Goal: Task Accomplishment & Management: Manage account settings

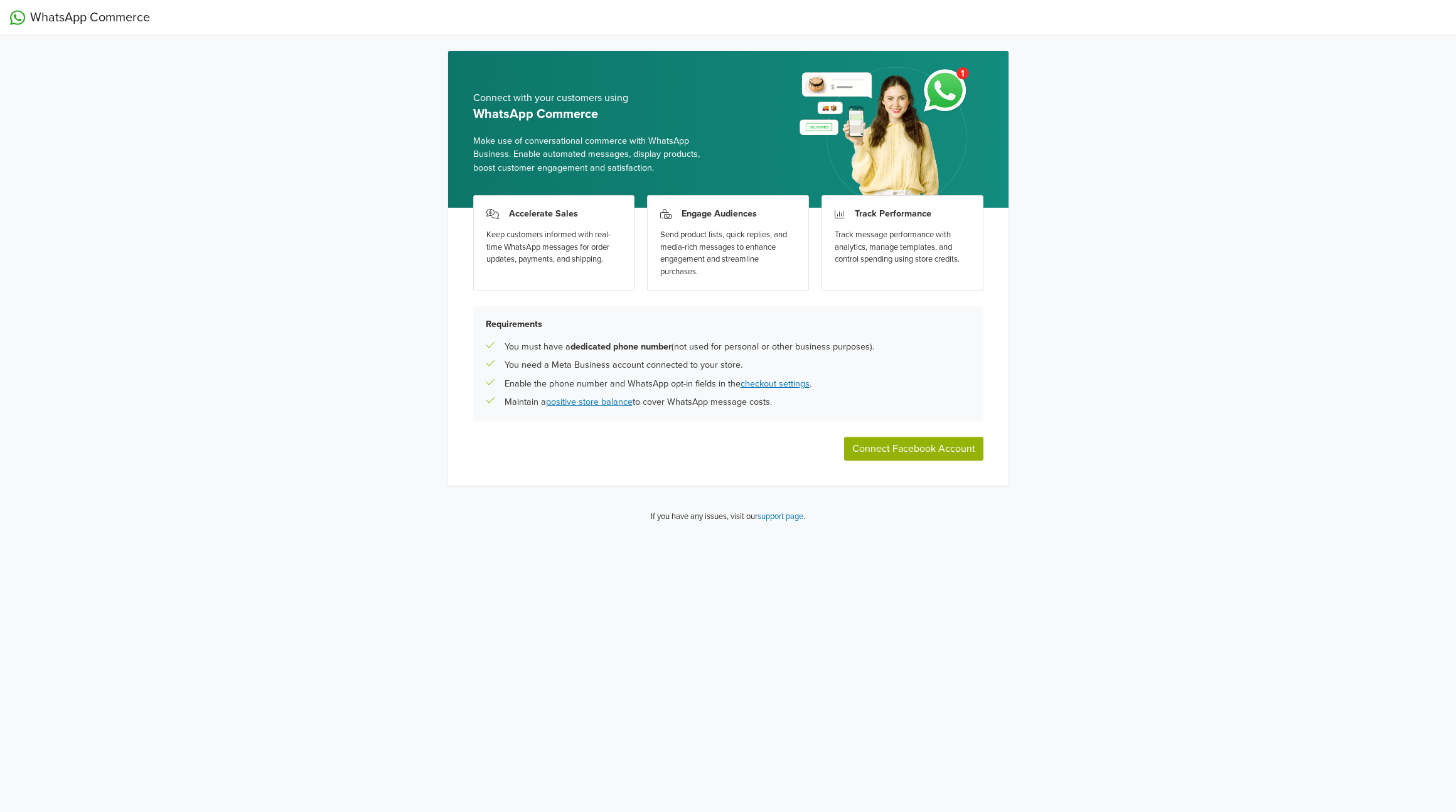
click at [951, 451] on button "Connect Facebook Account" at bounding box center [914, 449] width 139 height 24
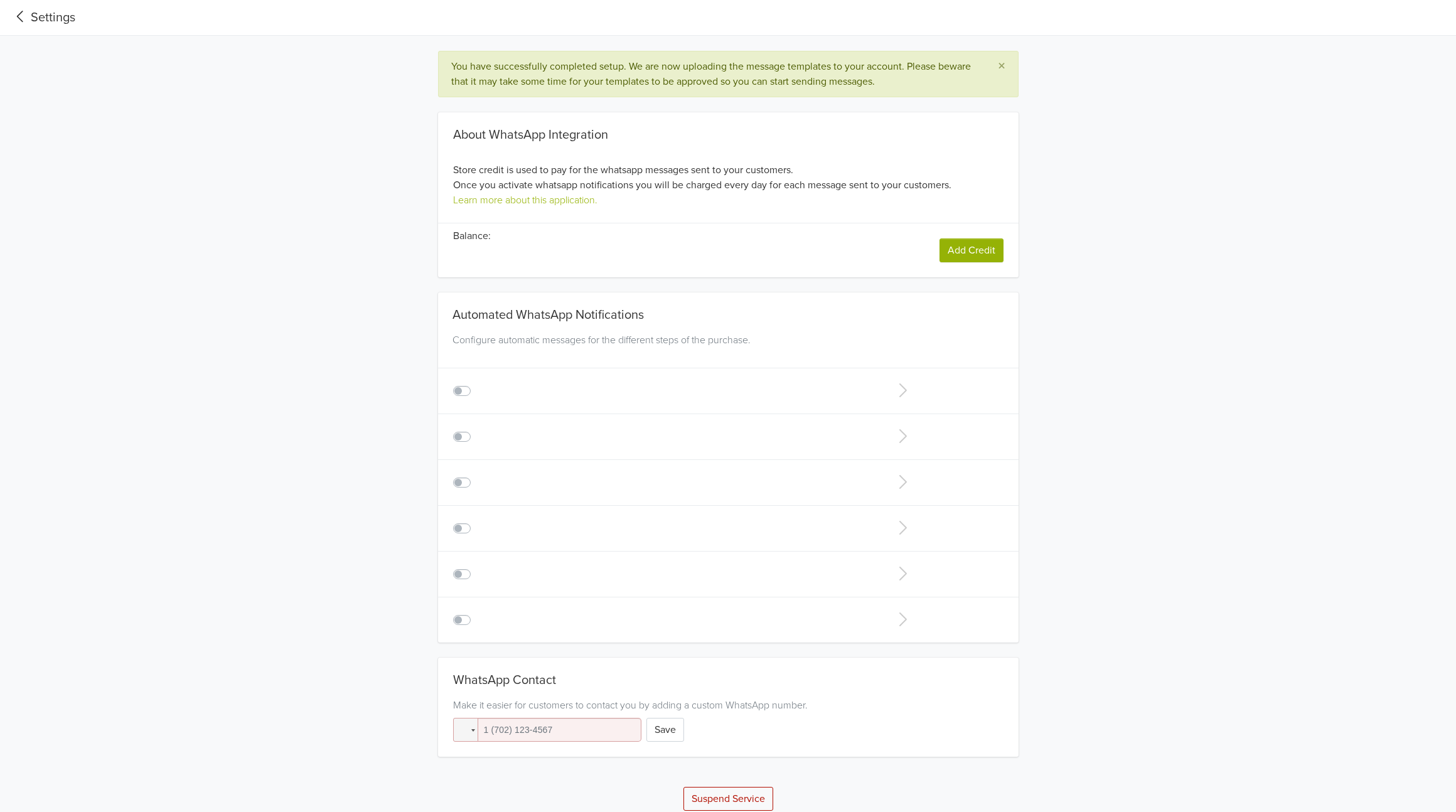
type input "+1"
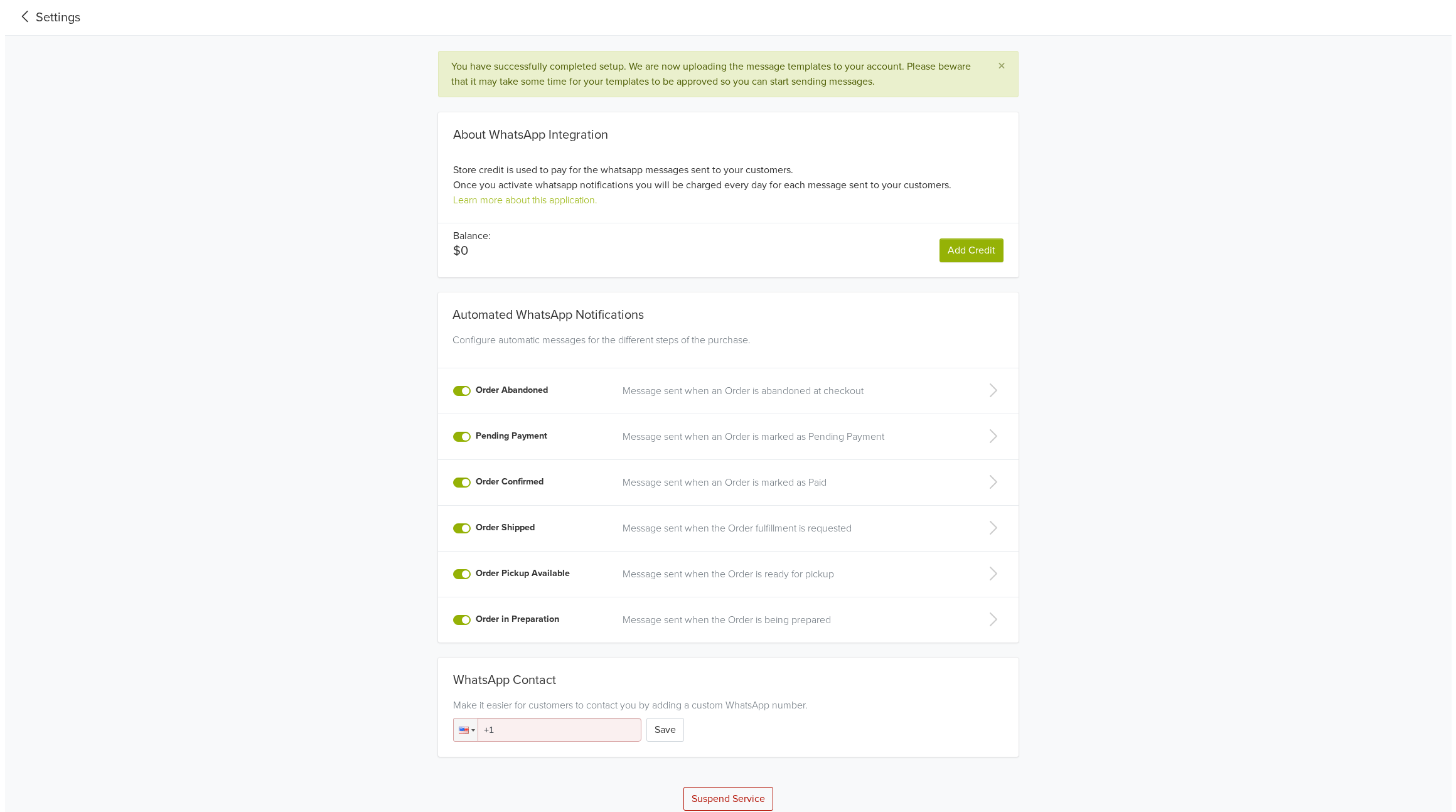
scroll to position [14, 0]
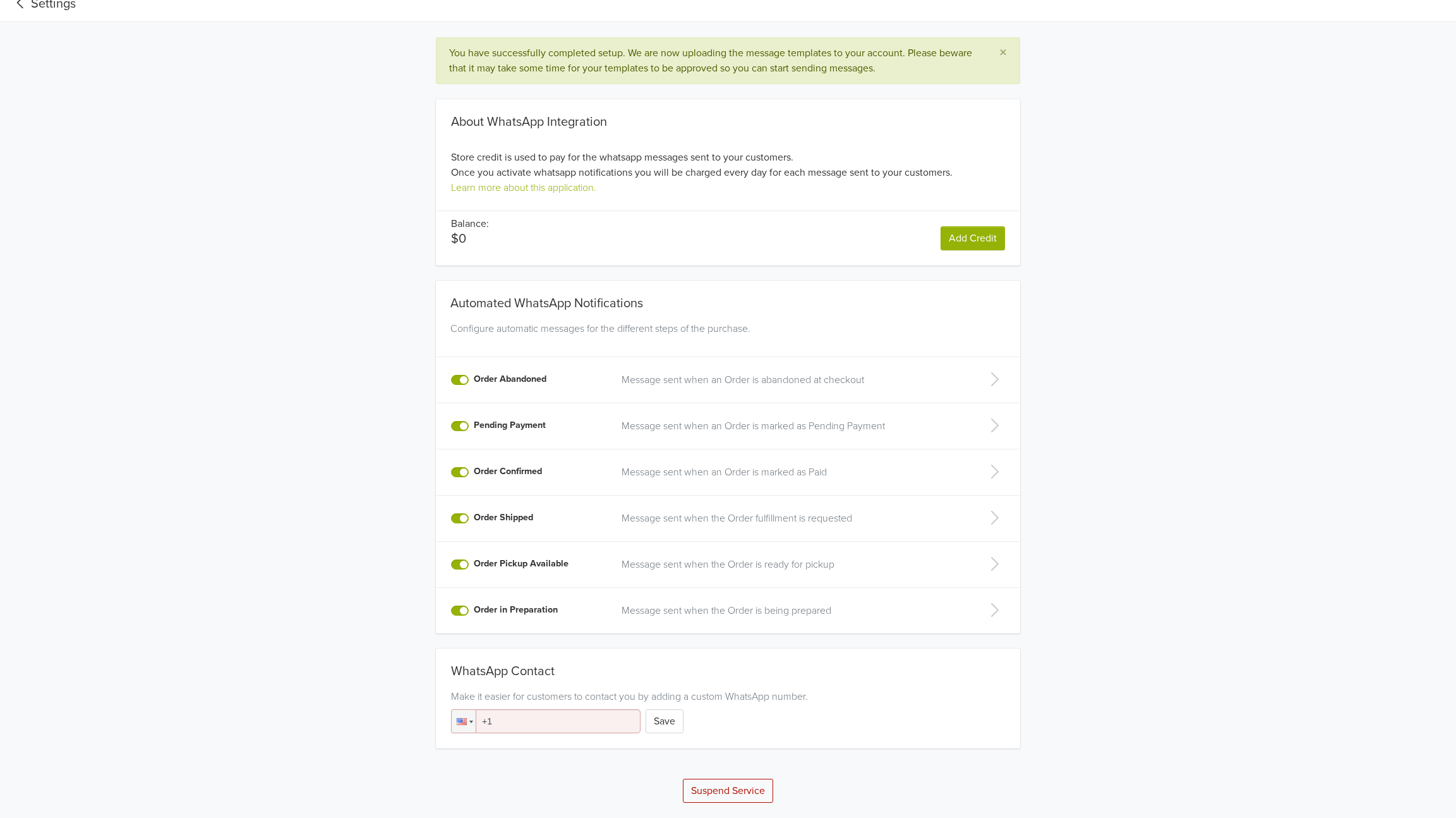
click at [474, 609] on label "Order in Preparation" at bounding box center [515, 610] width 84 height 14
click at [0, 0] on input "Order in Preparation" at bounding box center [0, 0] width 0 height 0
drag, startPoint x: 458, startPoint y: 566, endPoint x: 462, endPoint y: 555, distance: 11.7
click at [474, 567] on label "Order Pickup Available" at bounding box center [521, 564] width 94 height 14
click at [0, 0] on input "Order Pickup Available" at bounding box center [0, 0] width 0 height 0
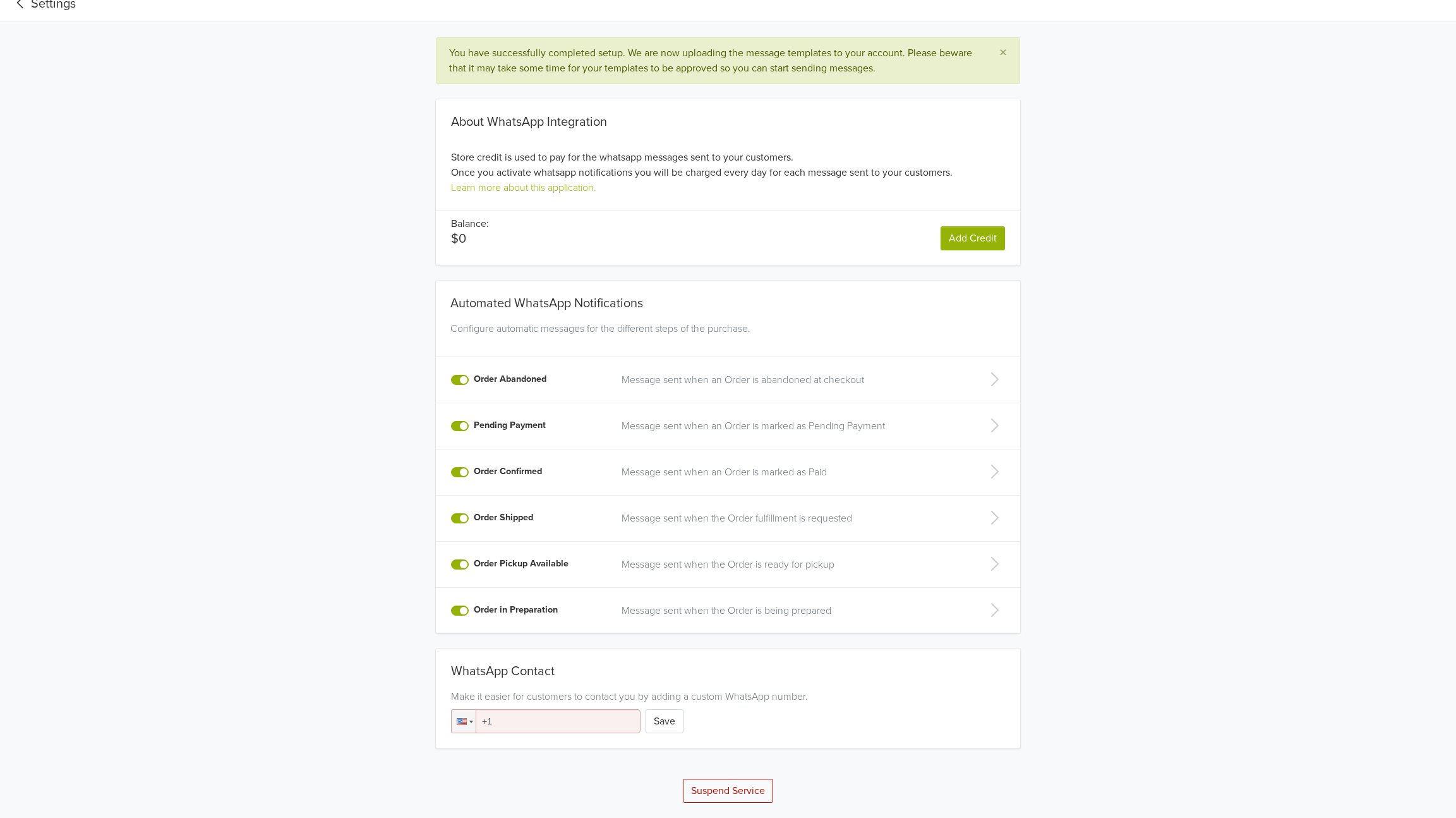
click at [474, 512] on label "Order Shipped" at bounding box center [503, 517] width 60 height 14
click at [0, 0] on input "Order Shipped" at bounding box center [0, 0] width 0 height 0
click at [474, 473] on label "Order Confirmed" at bounding box center [508, 471] width 68 height 14
click at [0, 0] on input "Order Confirmed" at bounding box center [0, 0] width 0 height 0
click at [474, 425] on label "Pending Payment" at bounding box center [509, 425] width 72 height 14
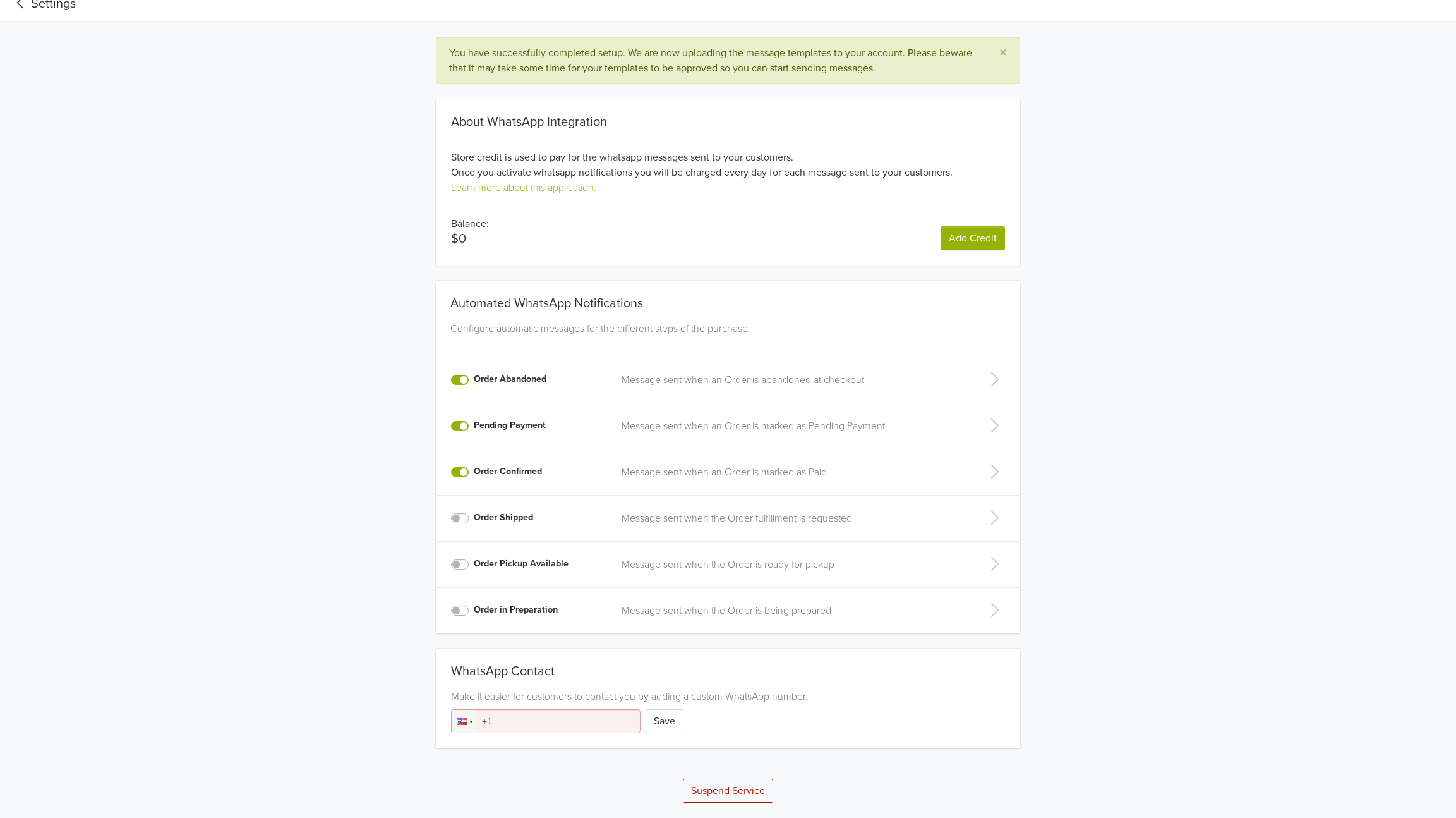
click at [0, 0] on input "Pending Payment" at bounding box center [0, 0] width 0 height 0
click at [474, 380] on label "Order Abandoned" at bounding box center [510, 380] width 73 height 14
click at [0, 0] on input "Order Abandoned" at bounding box center [0, 0] width 0 height 0
click at [743, 795] on button "Suspend Service" at bounding box center [728, 790] width 90 height 24
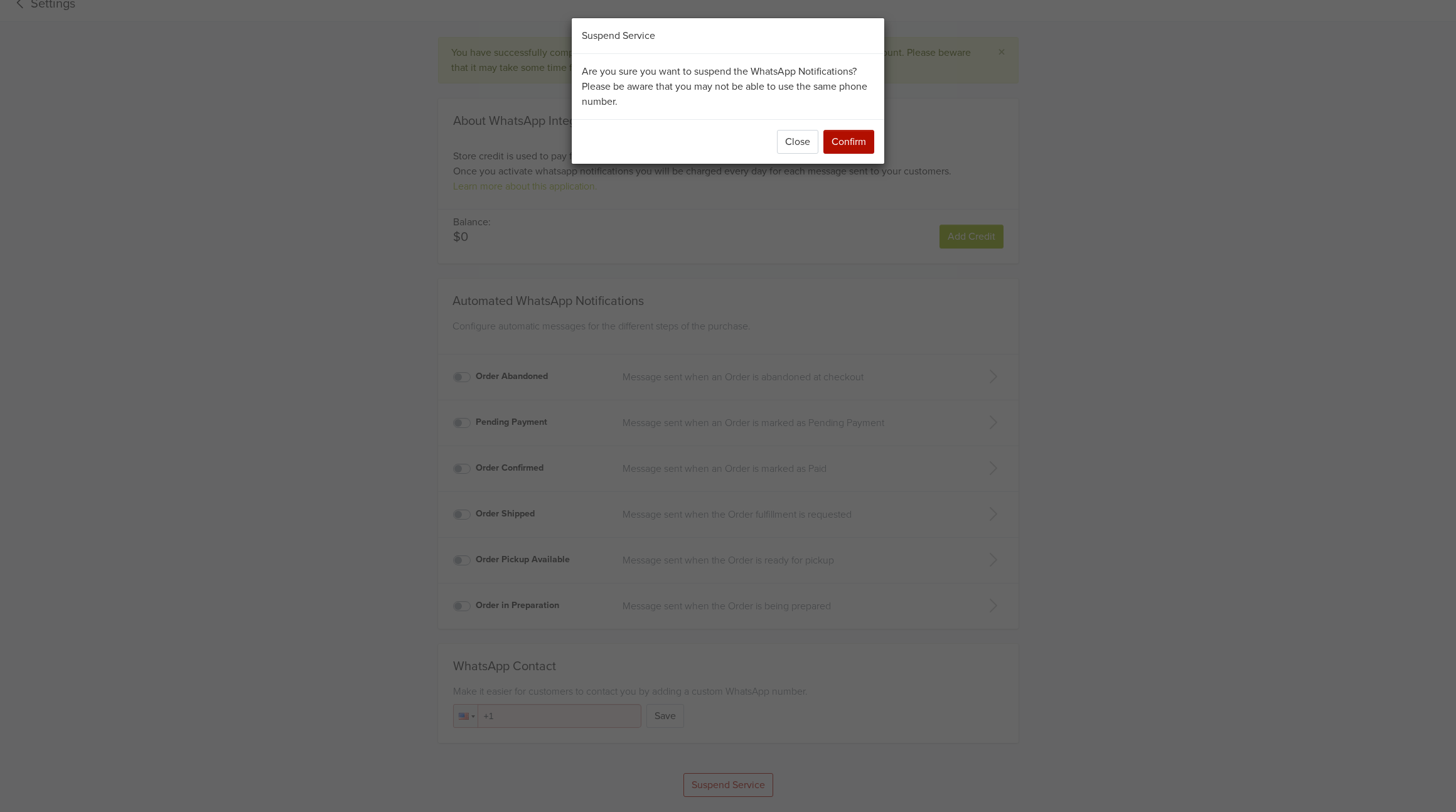
click at [858, 136] on button "Confirm" at bounding box center [848, 142] width 51 height 24
